Goal: Find specific page/section: Find specific page/section

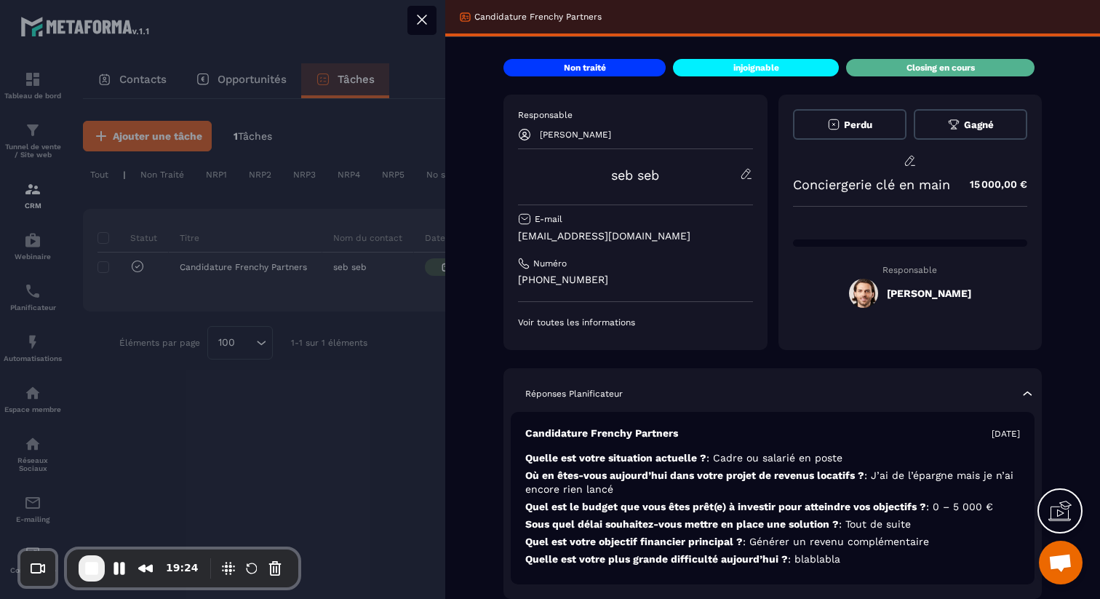
click at [383, 340] on div at bounding box center [550, 299] width 1100 height 599
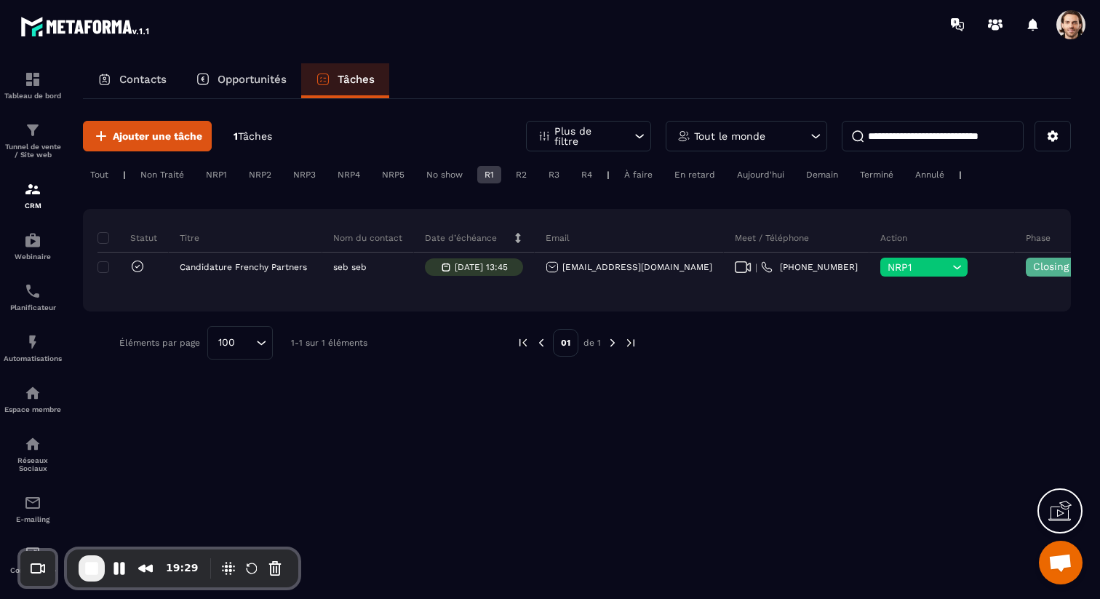
click at [603, 135] on p "Plus de filtre" at bounding box center [586, 136] width 64 height 20
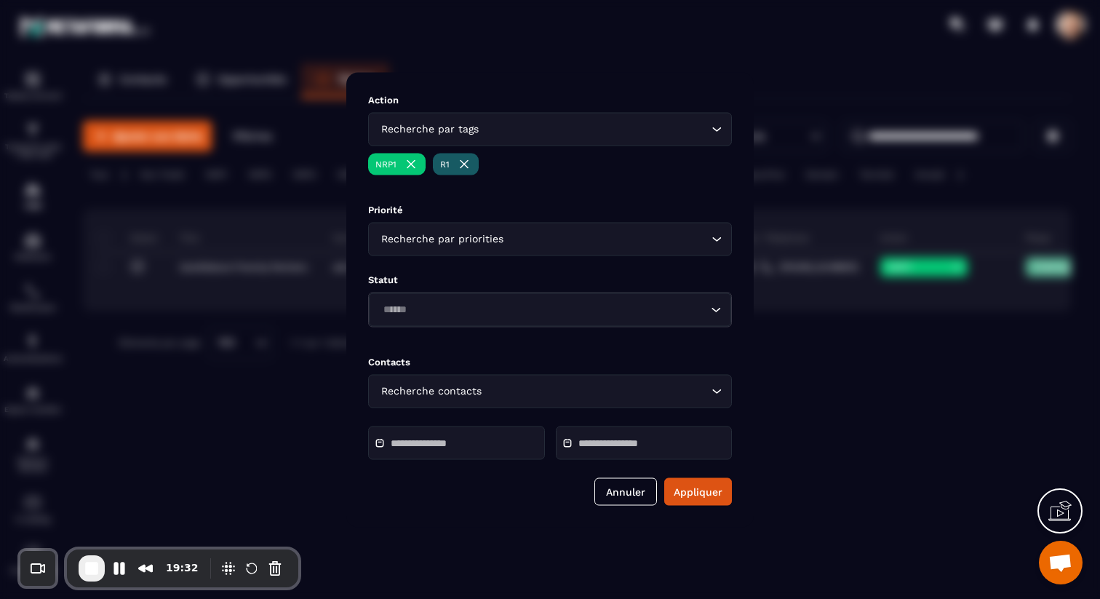
click at [413, 161] on img "Modal window" at bounding box center [411, 163] width 15 height 15
click at [402, 160] on img "Modal window" at bounding box center [399, 163] width 15 height 15
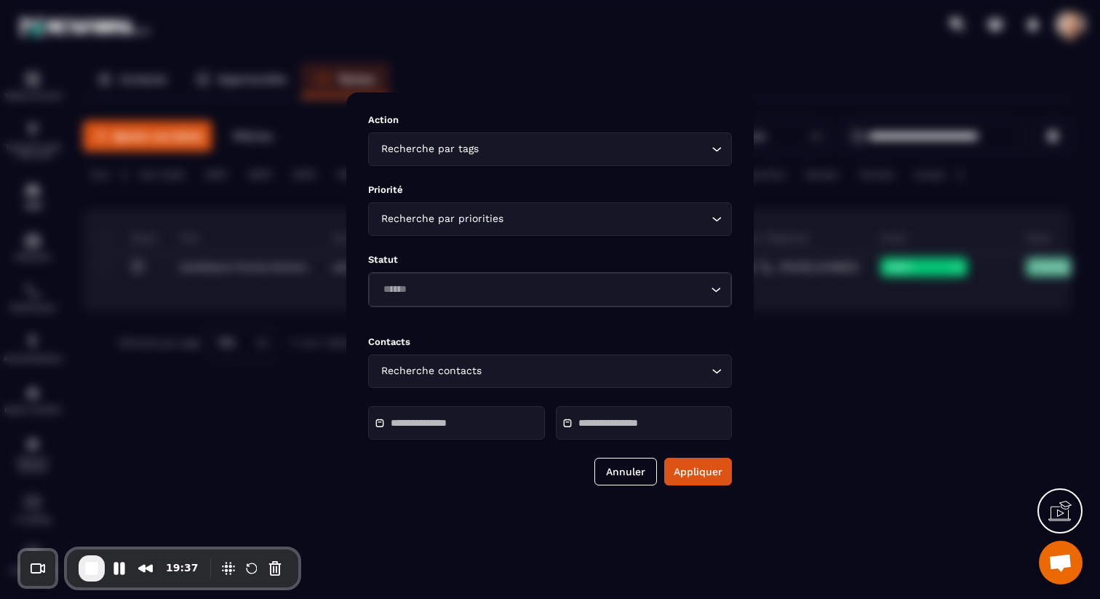
click at [746, 83] on div "Modal window" at bounding box center [550, 299] width 1100 height 599
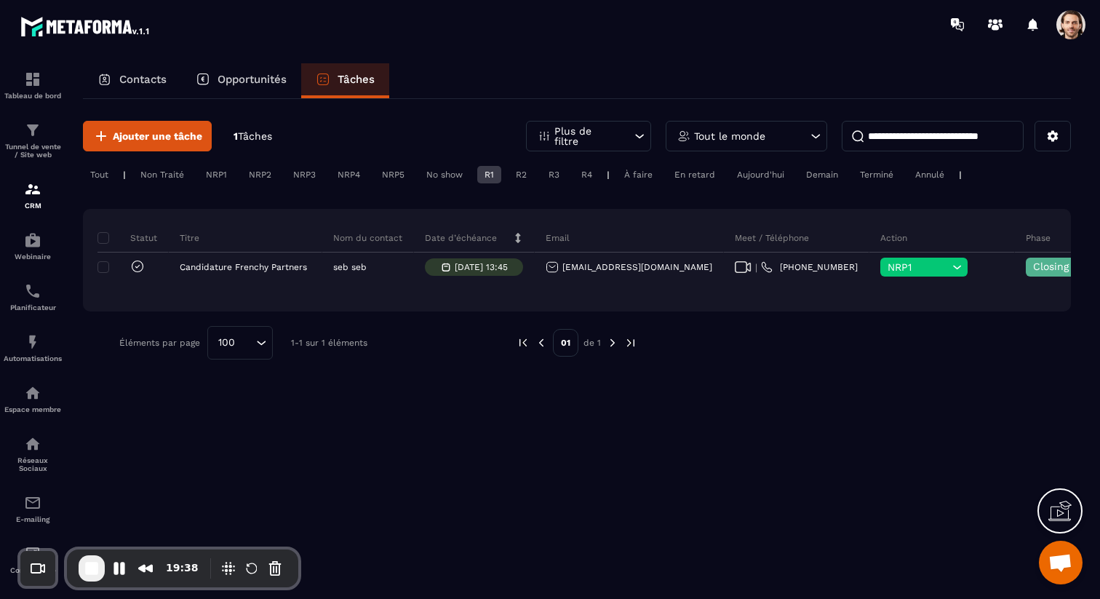
click at [920, 146] on input at bounding box center [933, 136] width 182 height 31
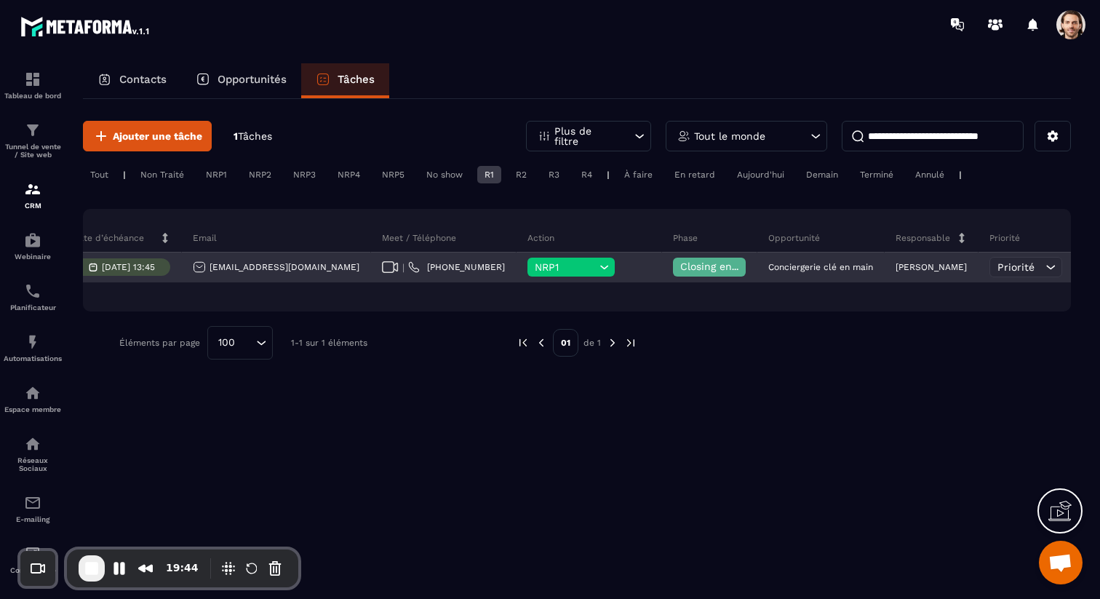
scroll to position [0, 437]
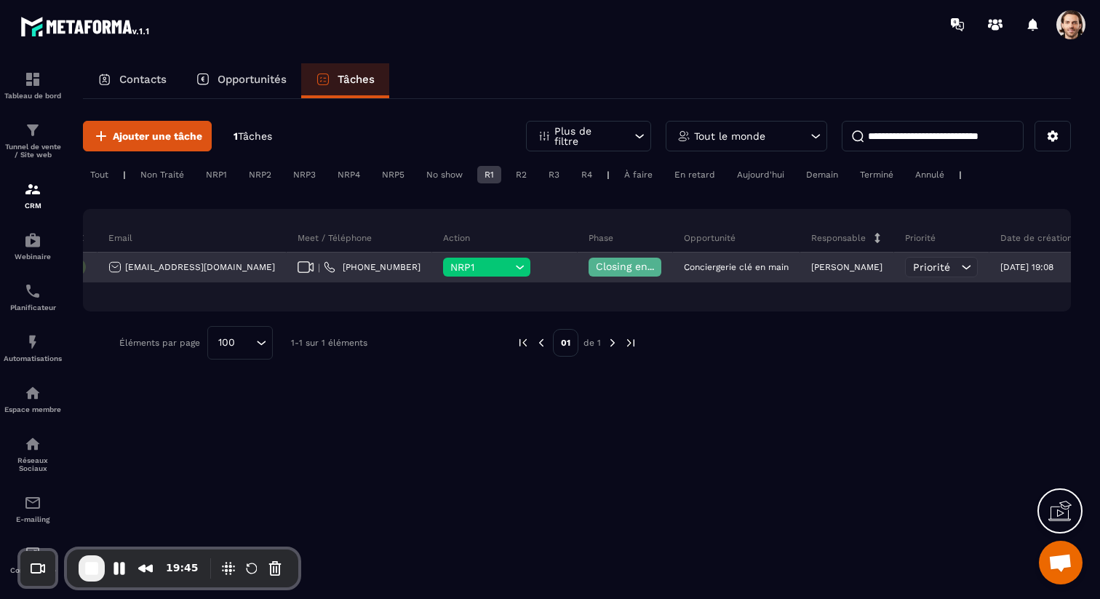
click at [811, 265] on p "[PERSON_NAME]" at bounding box center [846, 267] width 71 height 10
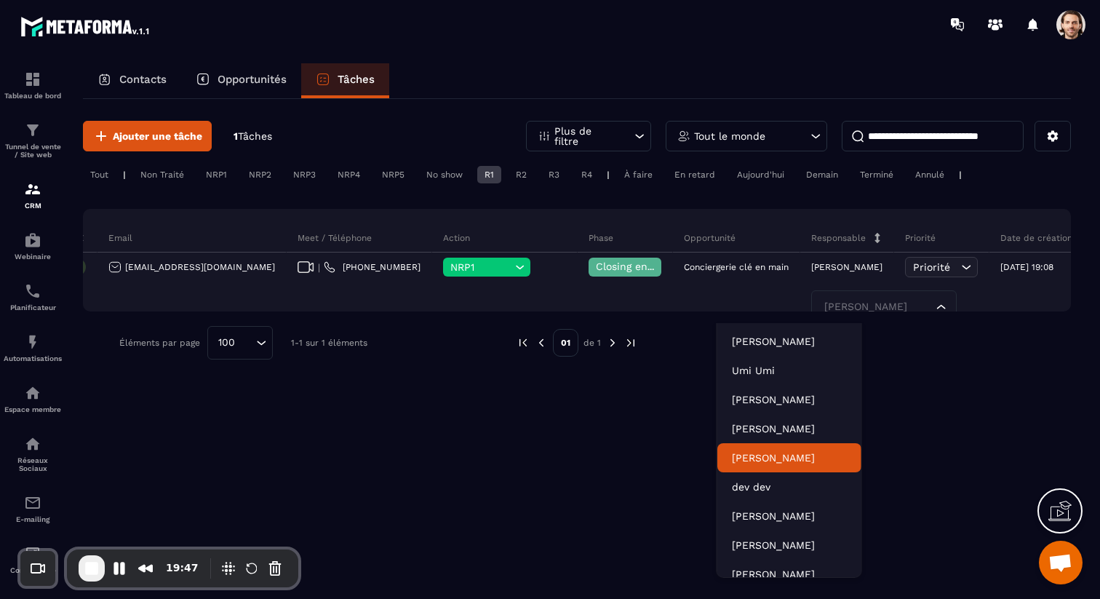
click at [429, 415] on div "Ajouter une tâche 1 Tâches Plus de filtre Tout le monde Tout | Non Traité NRP1 …" at bounding box center [577, 348] width 988 height 498
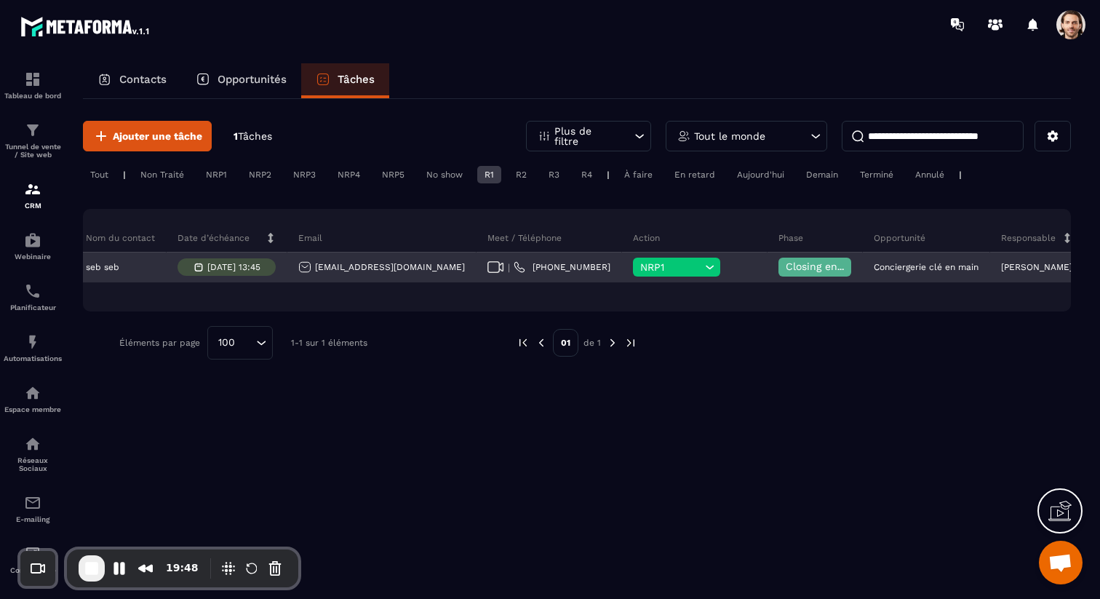
scroll to position [0, 0]
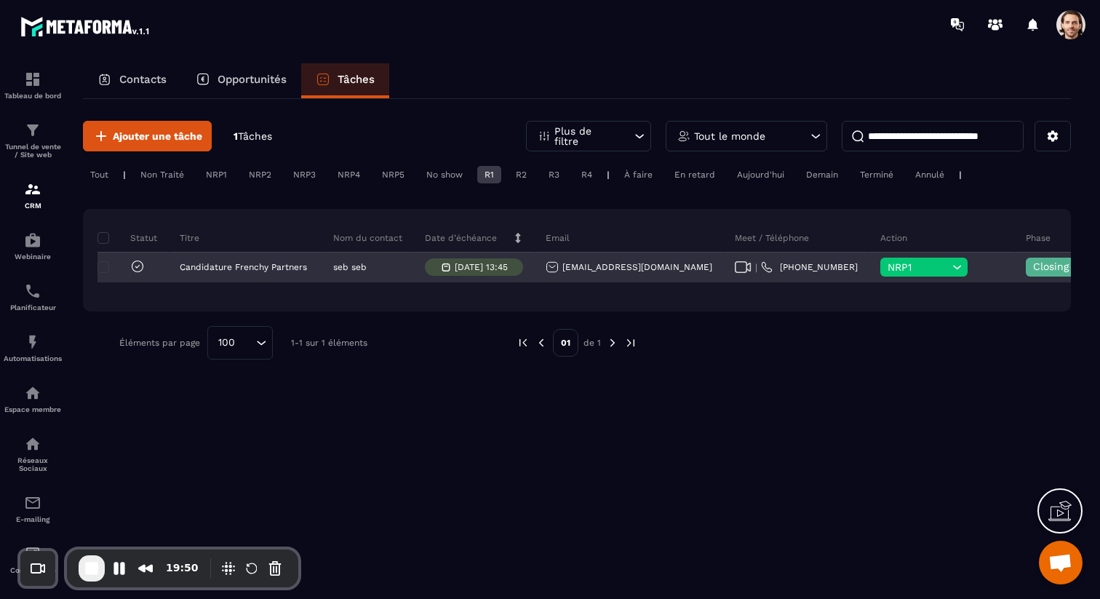
click at [480, 266] on p "[DATE] 13:45" at bounding box center [481, 267] width 53 height 10
